Goal: Information Seeking & Learning: Understand process/instructions

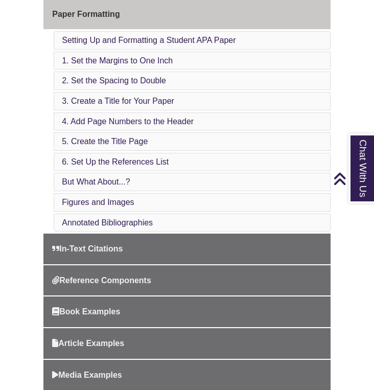
scroll to position [358, 0]
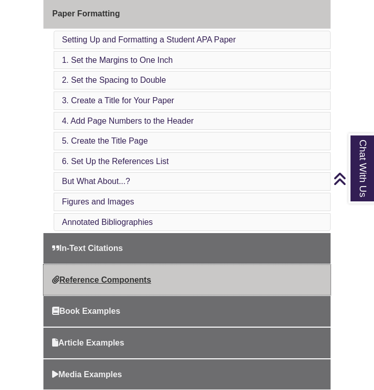
click at [103, 275] on span "Reference Components" at bounding box center [101, 279] width 99 height 9
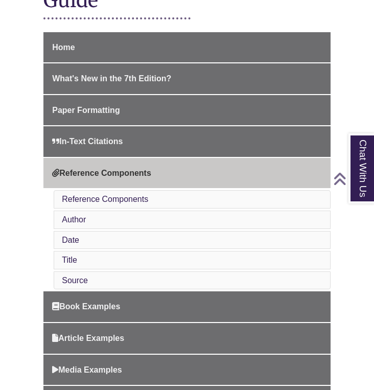
scroll to position [269, 0]
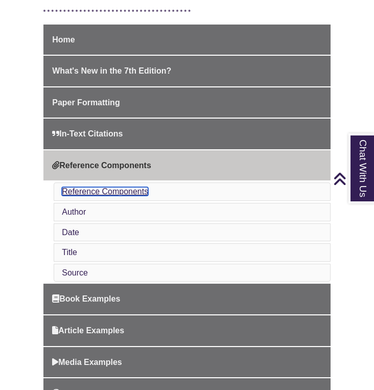
click at [98, 192] on link "Reference Components" at bounding box center [105, 191] width 86 height 9
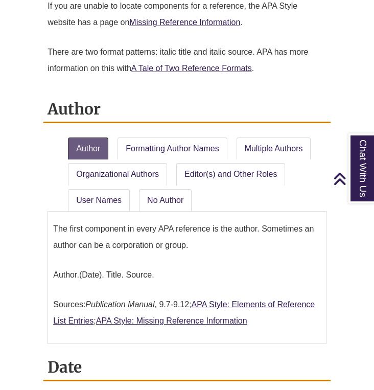
scroll to position [931, 0]
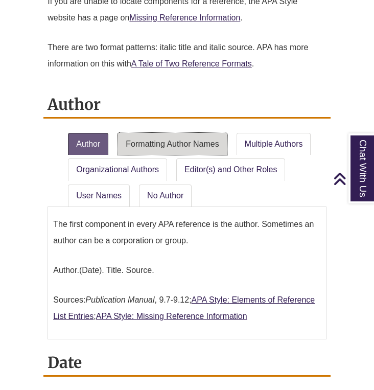
click at [187, 137] on link "Formatting Author Names" at bounding box center [172, 144] width 109 height 22
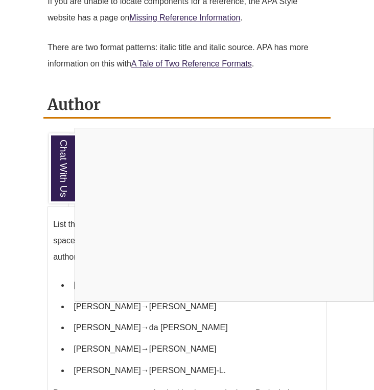
click at [335, 90] on div "Chat With Us" at bounding box center [187, 195] width 374 height 390
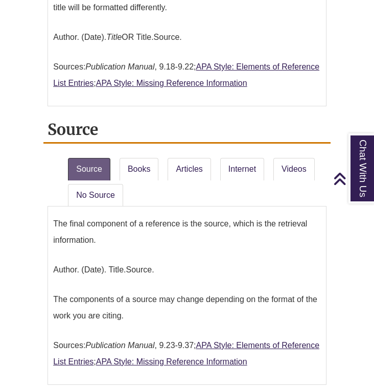
scroll to position [1967, 0]
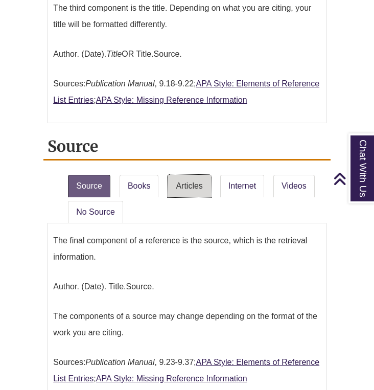
click at [188, 175] on link "Articles" at bounding box center [189, 186] width 43 height 22
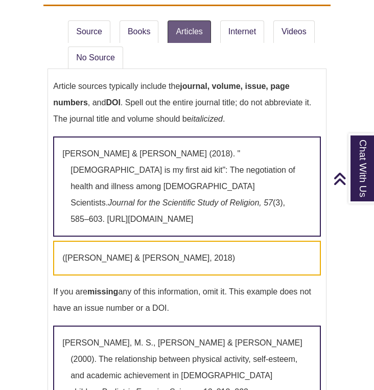
scroll to position [2125, 0]
